Goal: Use online tool/utility: Utilize a website feature to perform a specific function

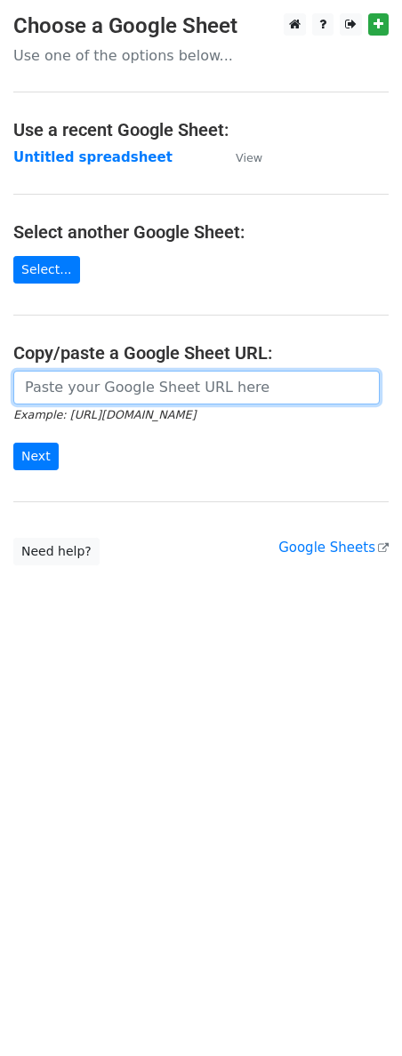
click at [57, 402] on input "url" at bounding box center [196, 388] width 366 height 34
paste input "[URL][DOMAIN_NAME]"
type input "[URL][DOMAIN_NAME]"
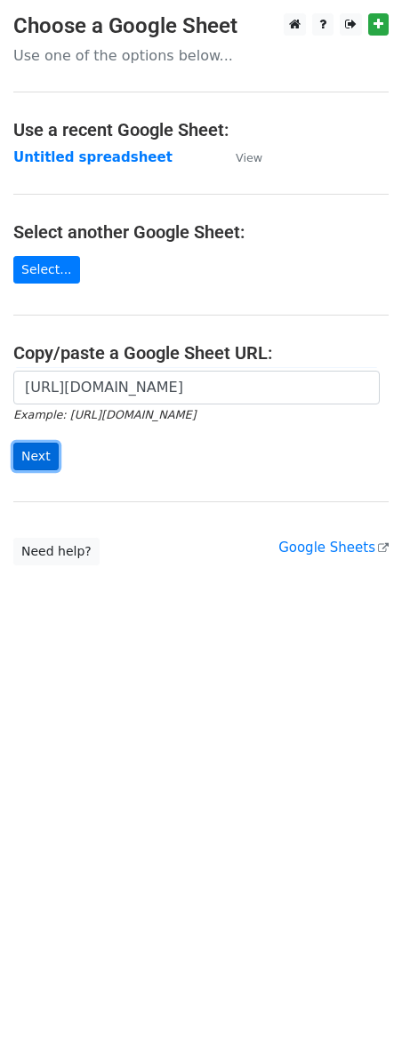
click at [29, 450] on input "Next" at bounding box center [35, 457] width 45 height 28
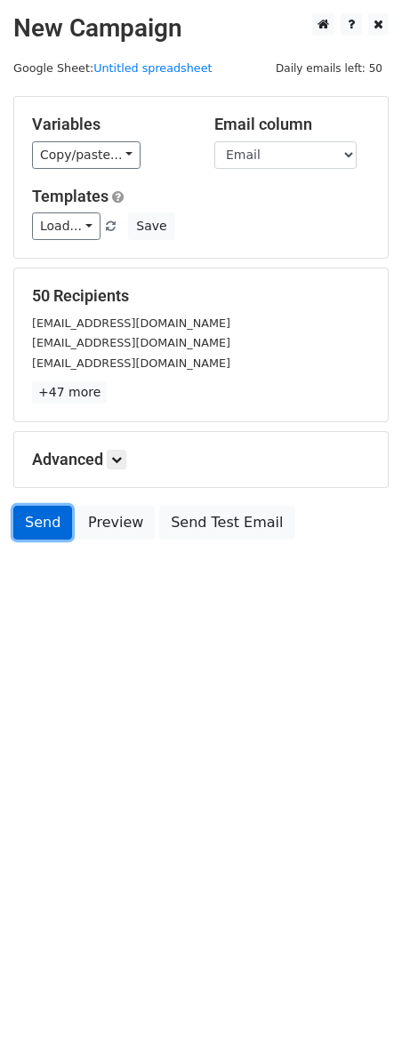
click at [50, 528] on link "Send" at bounding box center [42, 523] width 59 height 34
